Goal: Information Seeking & Learning: Learn about a topic

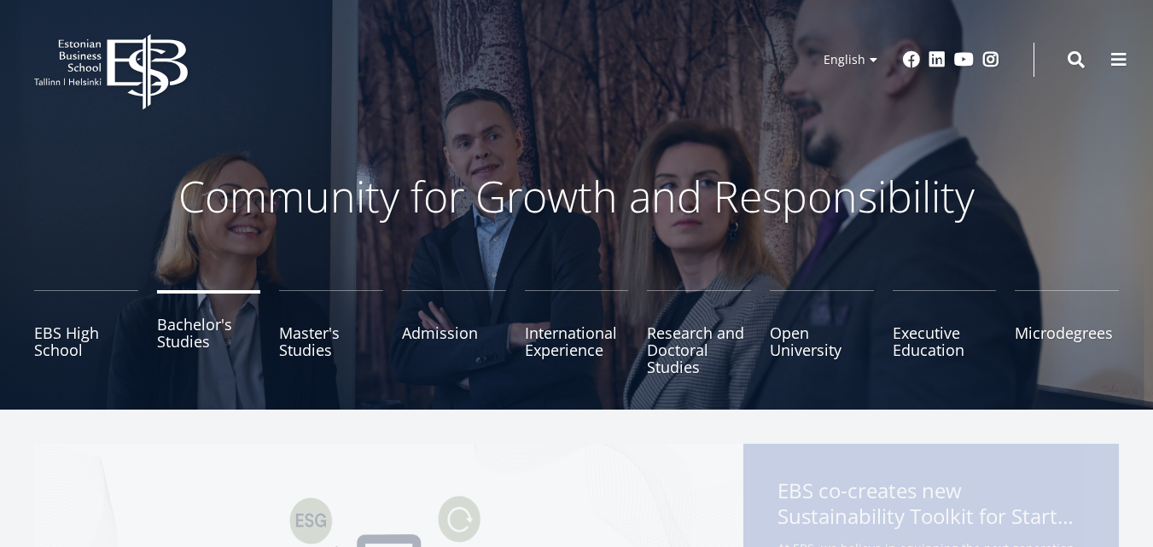
click at [175, 352] on link "Bachelor's Studies" at bounding box center [209, 332] width 104 height 85
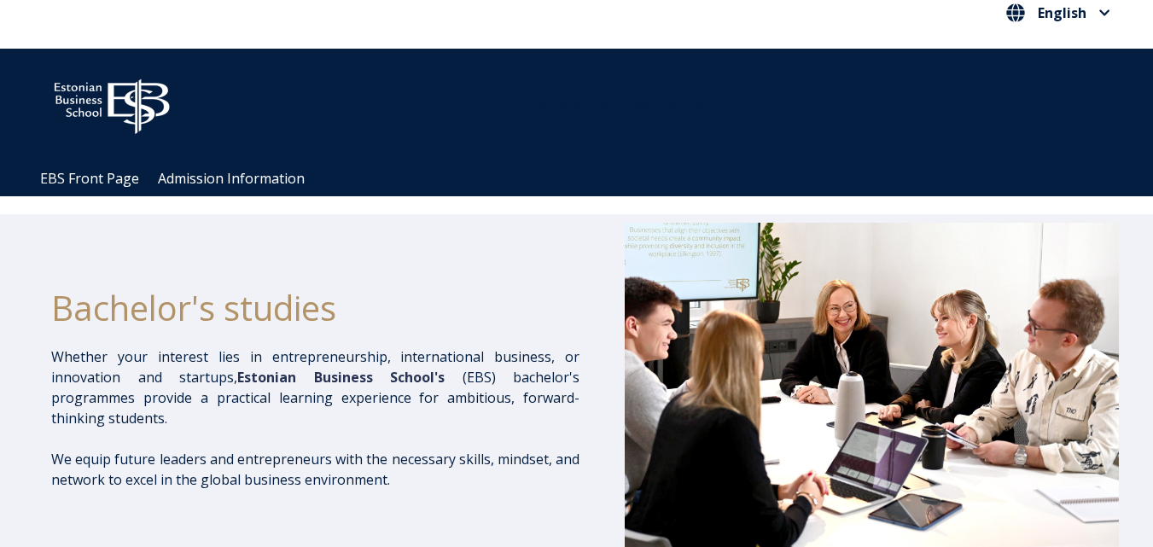
scroll to position [28, 0]
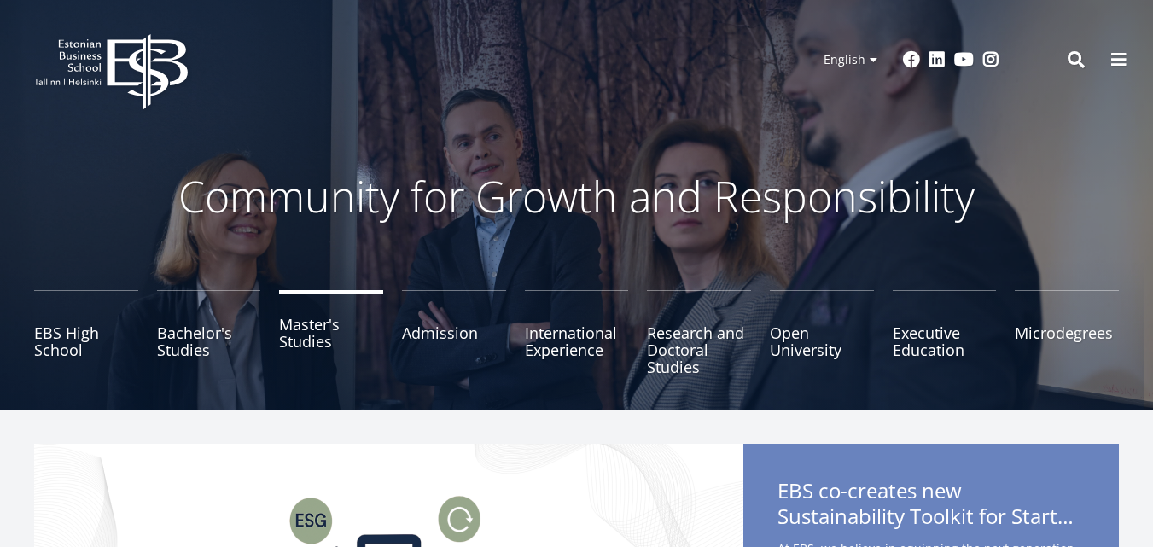
click at [313, 346] on link "Master's Studies" at bounding box center [331, 332] width 104 height 85
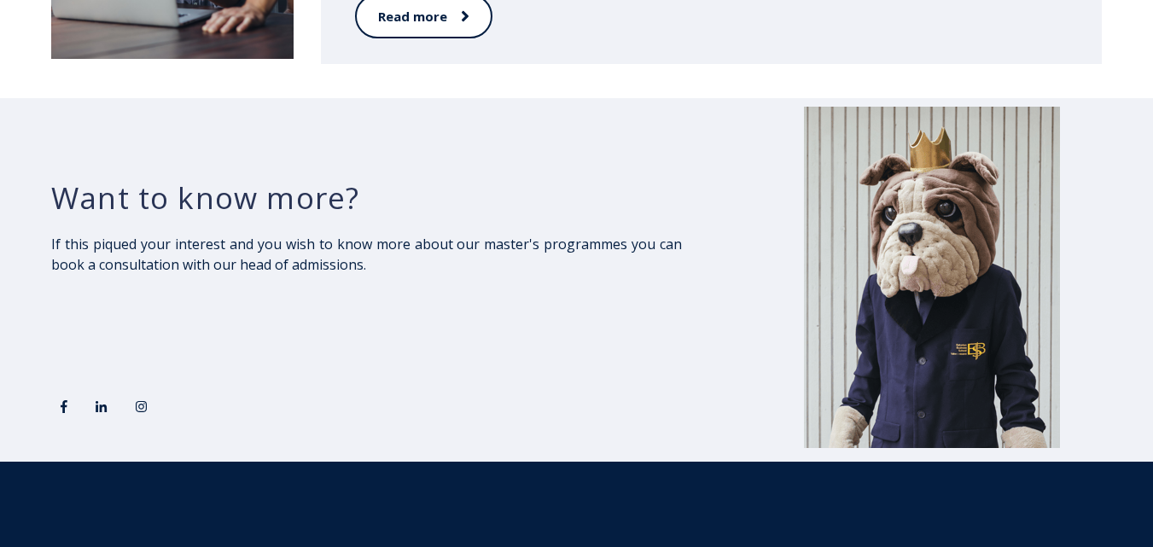
scroll to position [2964, 0]
